Goal: Information Seeking & Learning: Learn about a topic

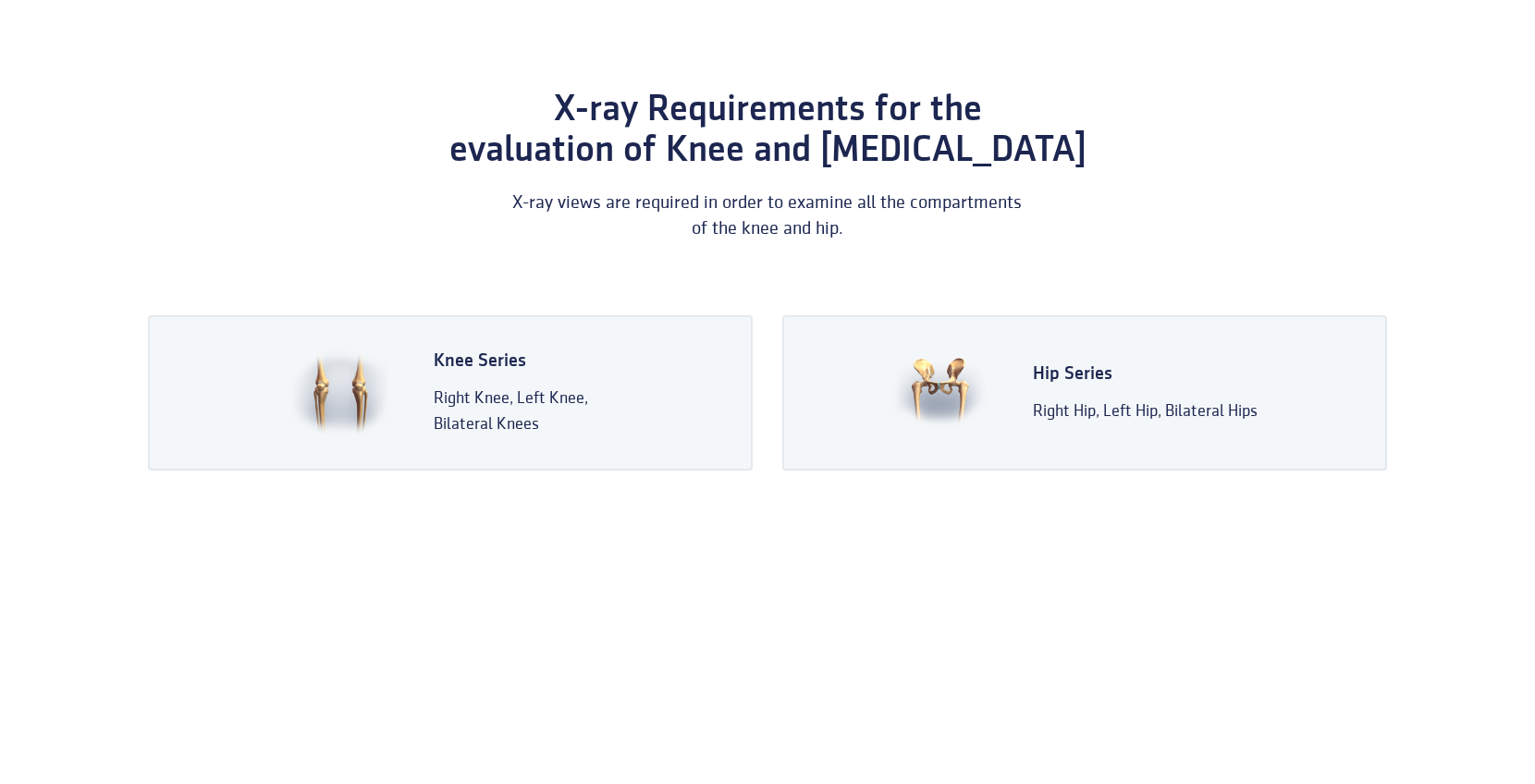
scroll to position [141, 0]
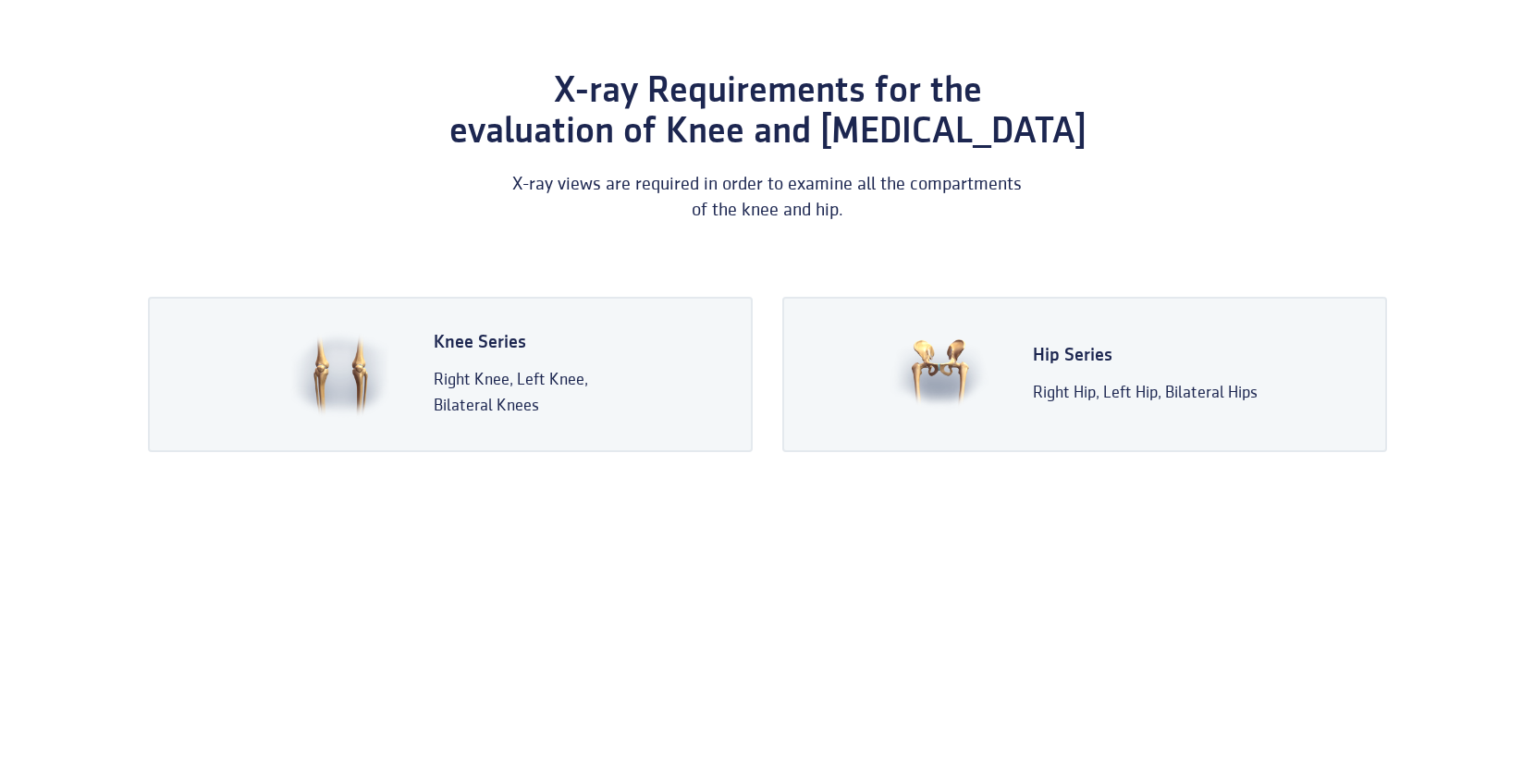
click at [579, 392] on div "Right Knee, Left Knee, Bilateral Knees" at bounding box center [511, 392] width 155 height 52
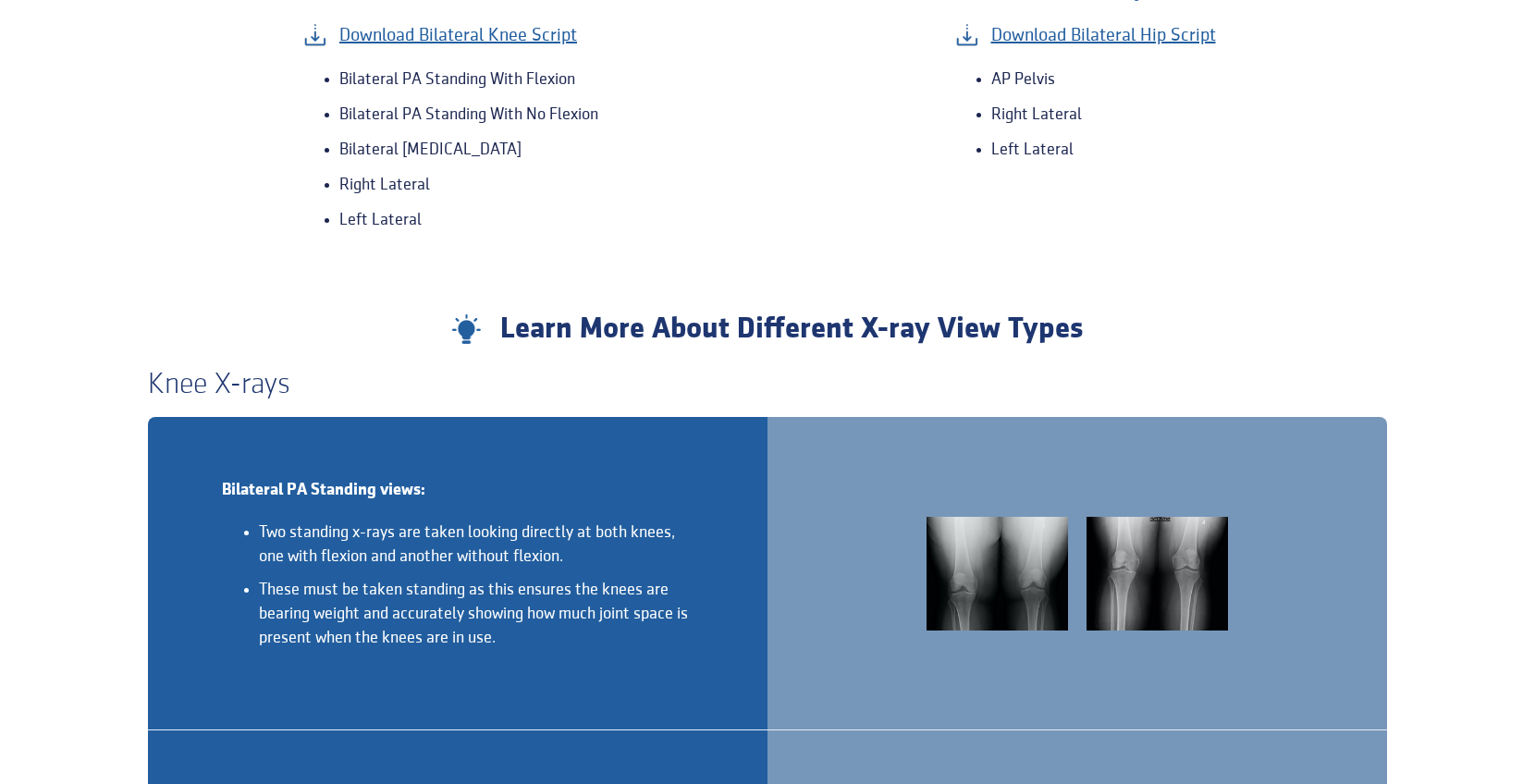
scroll to position [0, 0]
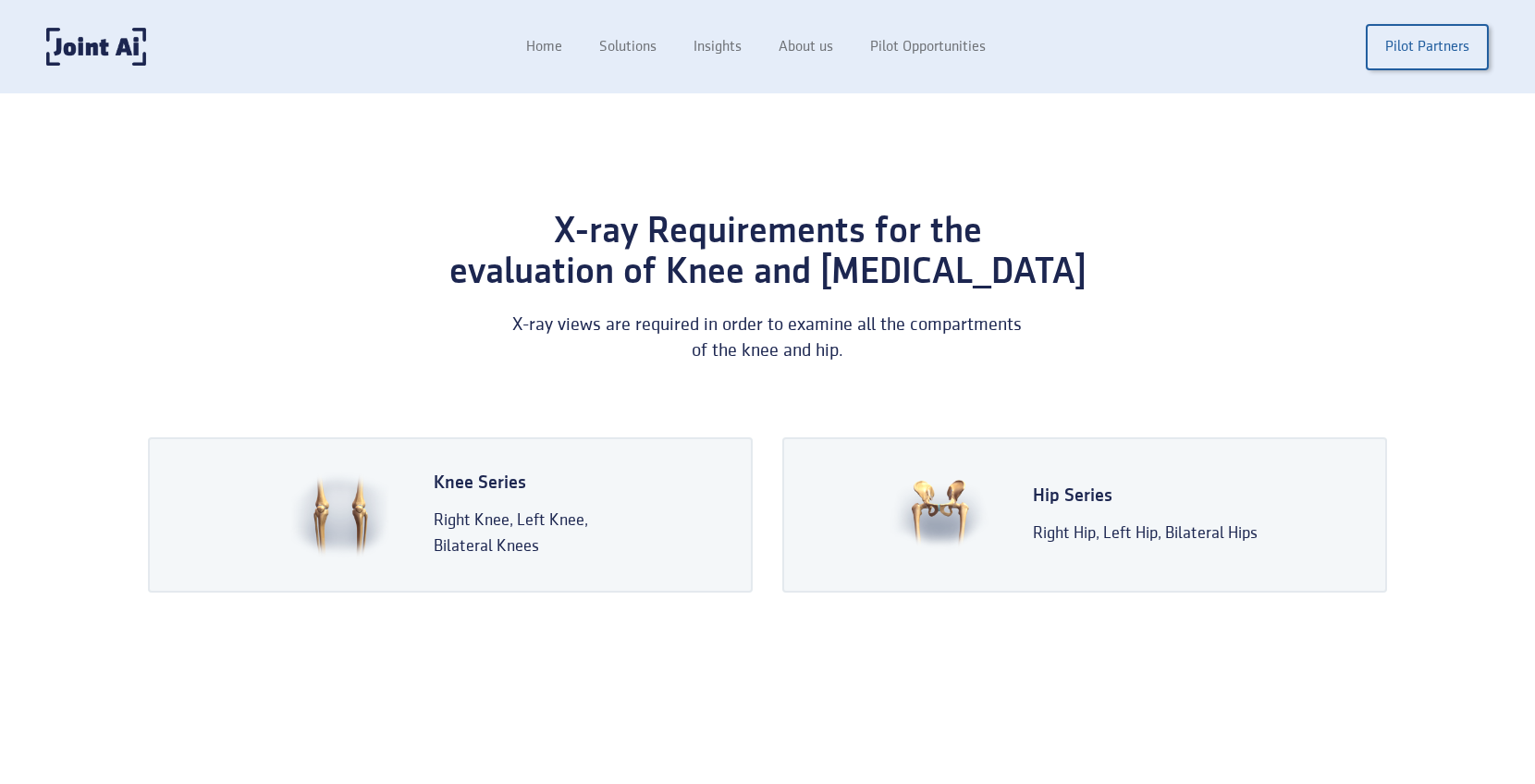
click at [453, 472] on div "Knee Series" at bounding box center [511, 484] width 155 height 26
click at [548, 58] on link "Home" at bounding box center [544, 47] width 74 height 35
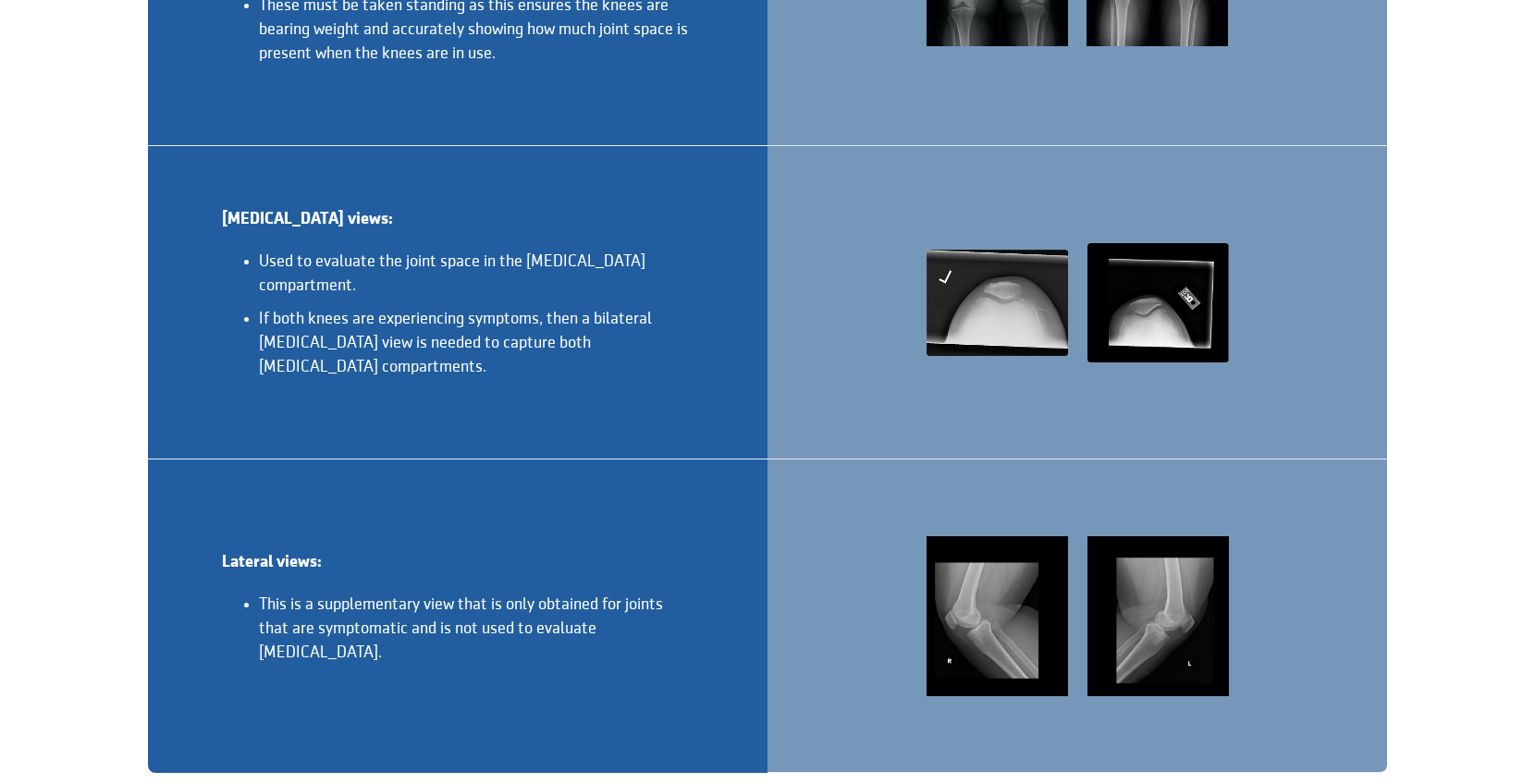
scroll to position [2214, 0]
